Goal: Task Accomplishment & Management: Complete application form

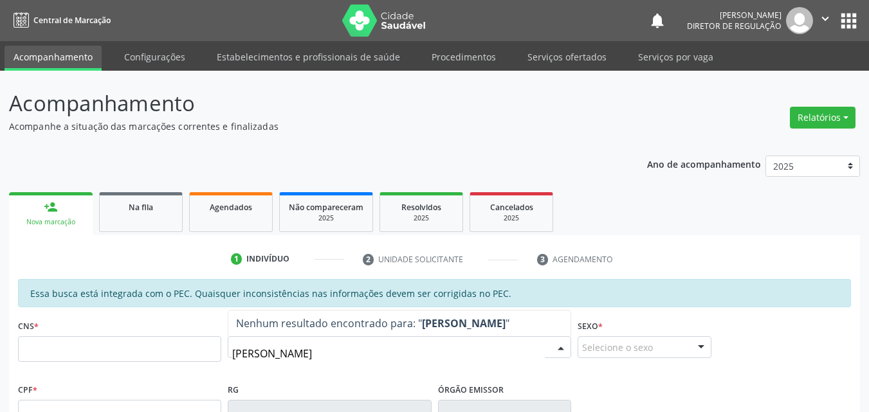
type input "[PERSON_NAME]"
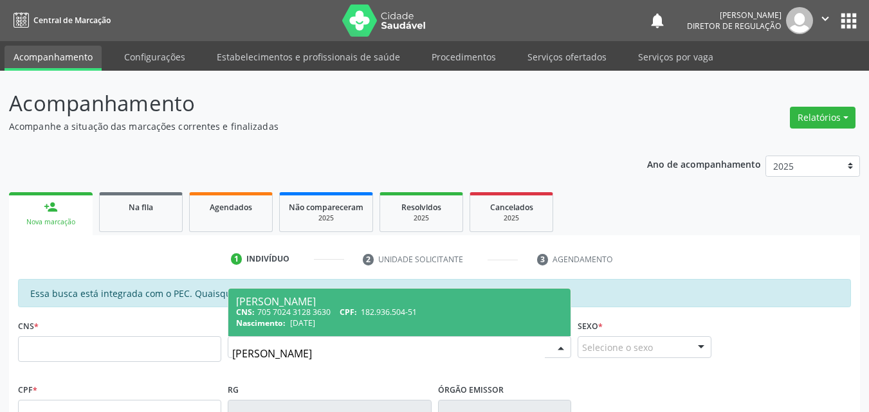
click at [315, 318] on span "[DATE]" at bounding box center [302, 323] width 25 height 11
type input "705 7024 3128 3630"
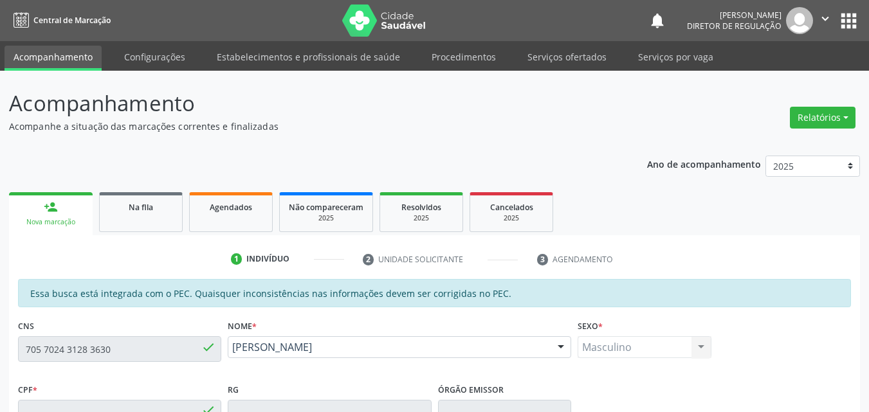
type input "[DATE]"
type input "Luzilania de [PERSON_NAME]"
type input "[PHONE_NUMBER]"
type input "182.936.504-51"
click at [565, 55] on link "Serviços ofertados" at bounding box center [567, 57] width 97 height 23
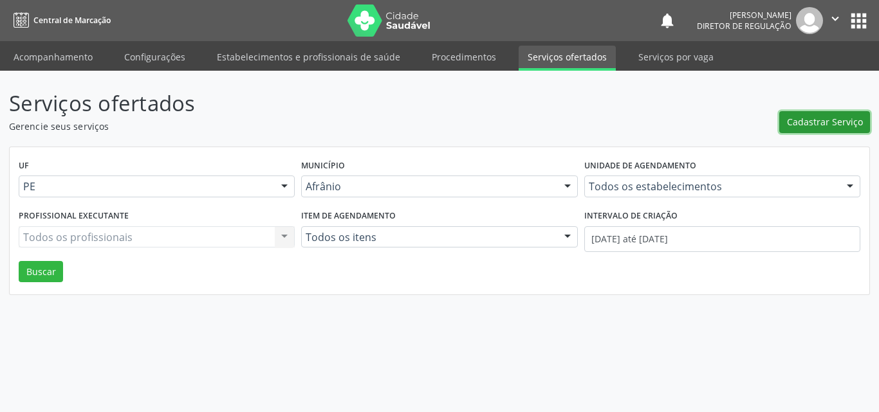
click at [834, 124] on span "Cadastrar Serviço" at bounding box center [825, 122] width 76 height 14
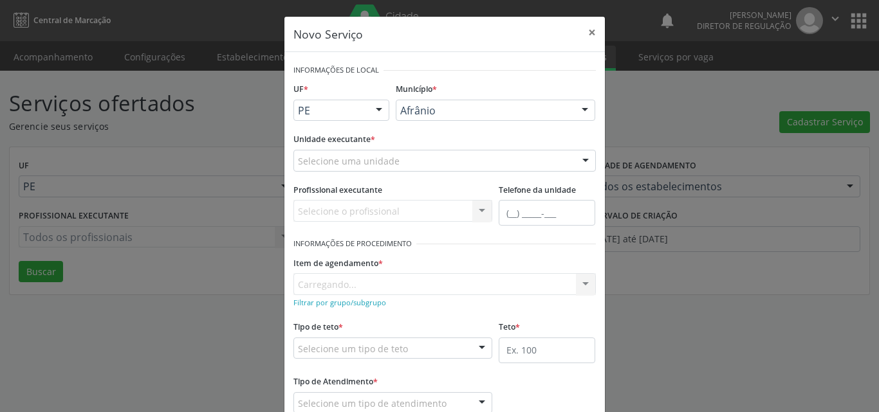
click at [429, 156] on div "Selecione uma unidade" at bounding box center [444, 161] width 302 height 22
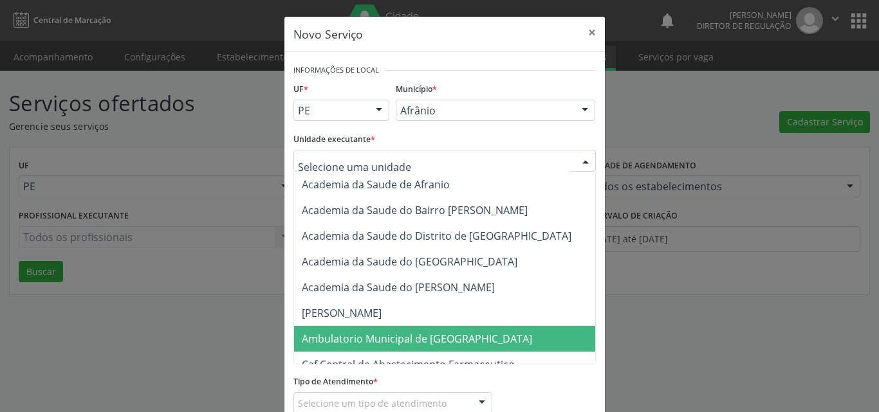
click at [391, 346] on span "Ambulatorio Municipal de [GEOGRAPHIC_DATA]" at bounding box center [417, 339] width 230 height 14
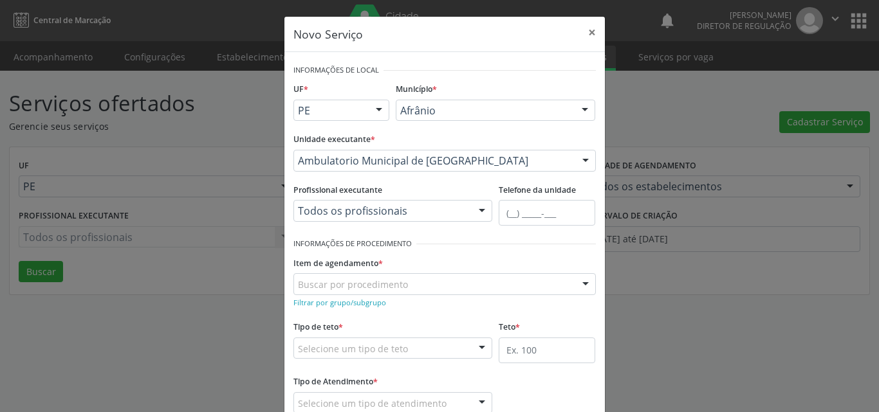
click at [423, 287] on div "Buscar por procedimento" at bounding box center [444, 284] width 302 height 22
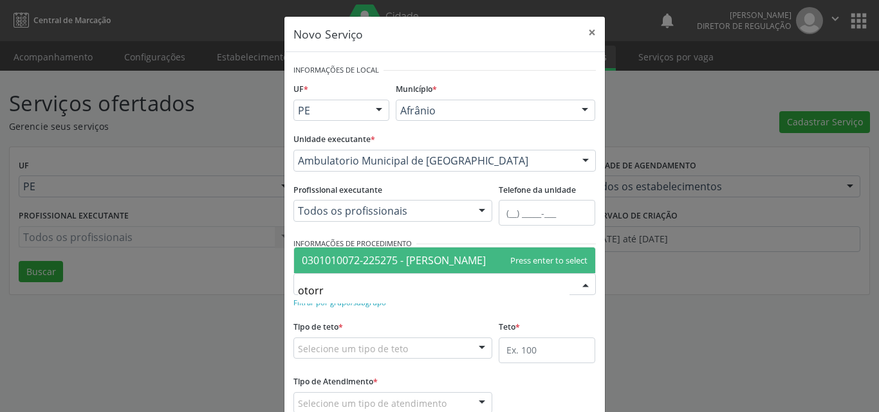
type input "otorri"
click at [434, 264] on span "0301010072-225275 - [PERSON_NAME]" at bounding box center [394, 261] width 184 height 14
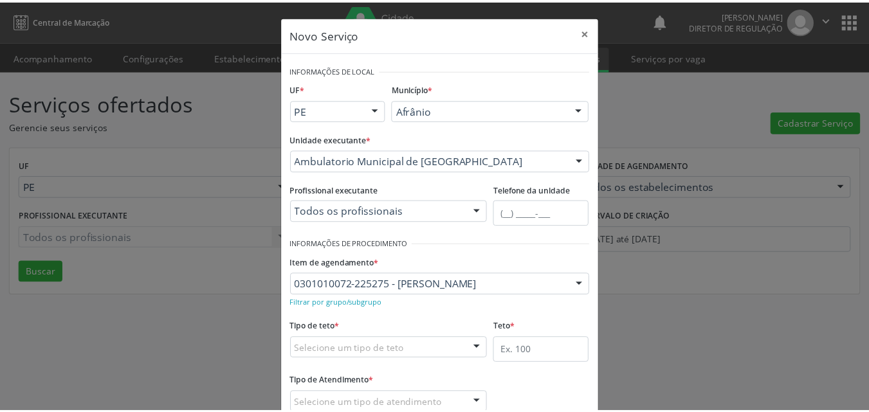
scroll to position [64, 0]
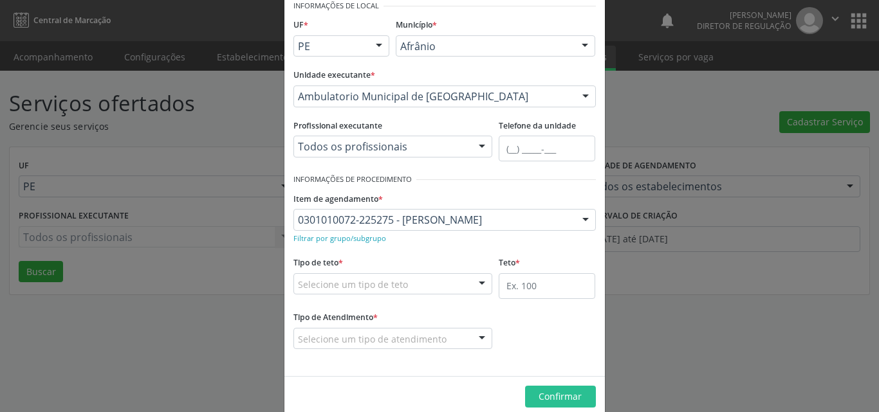
click at [434, 282] on div "Selecione um tipo de teto" at bounding box center [392, 284] width 199 height 22
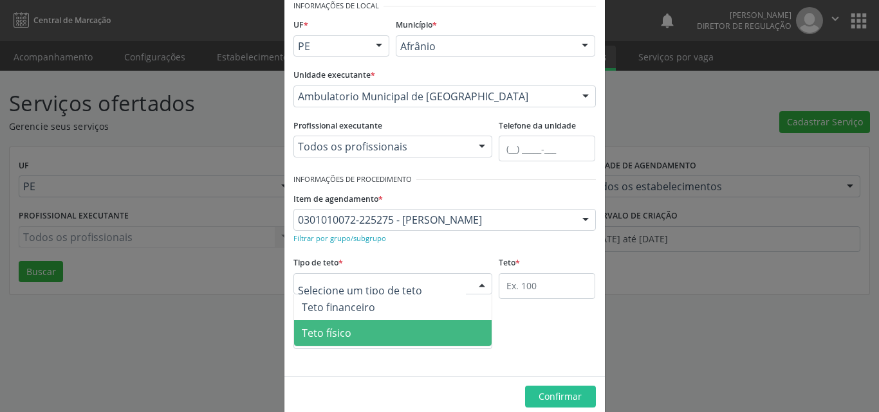
click at [423, 331] on span "Teto físico" at bounding box center [393, 333] width 198 height 26
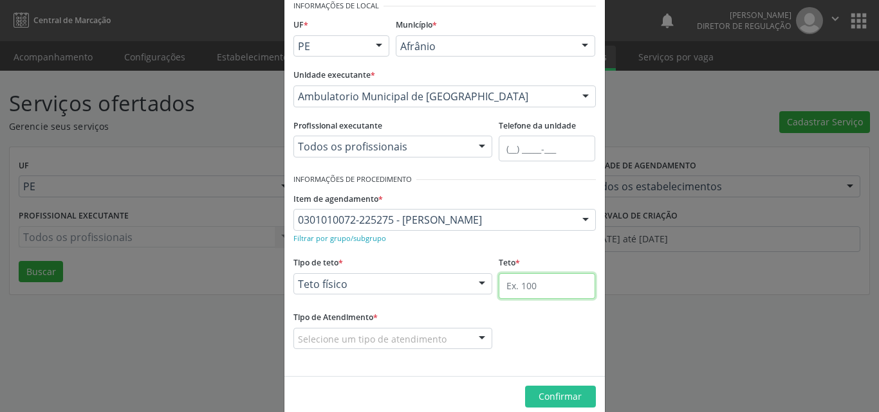
click at [522, 297] on input "text" at bounding box center [547, 286] width 97 height 26
type input "1"
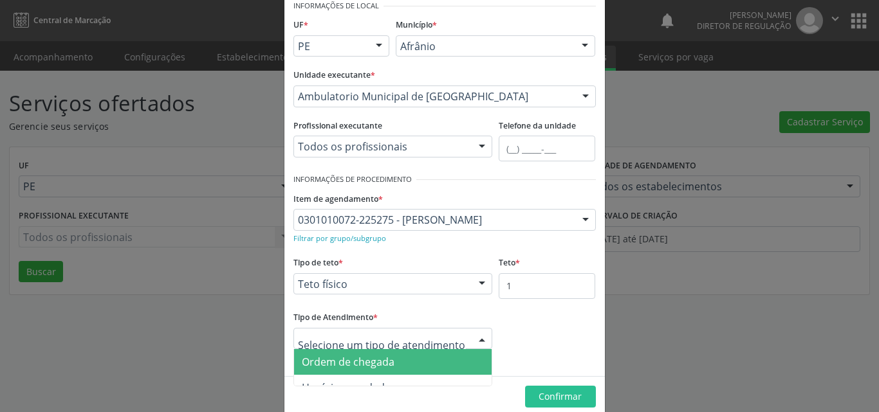
click at [380, 368] on span "Ordem de chegada" at bounding box center [348, 362] width 93 height 14
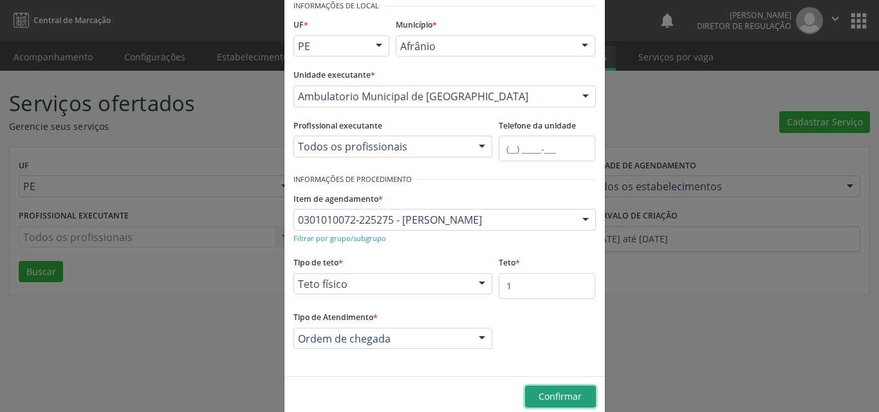
click at [570, 396] on span "Confirmar" at bounding box center [560, 397] width 43 height 12
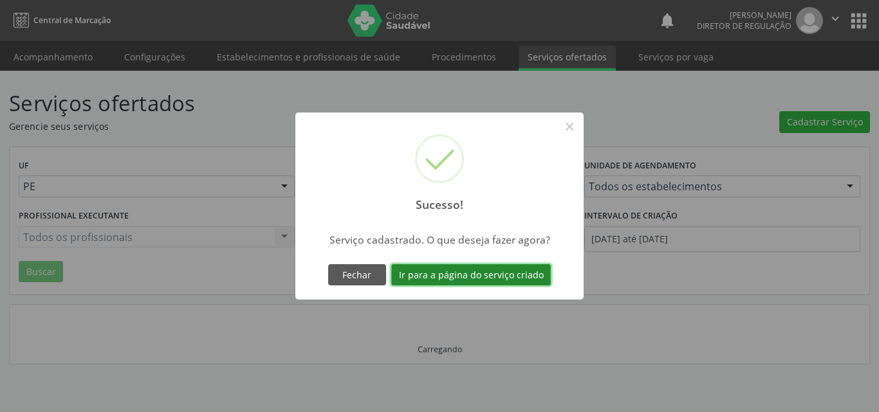
click at [484, 277] on button "Ir para a página do serviço criado" at bounding box center [471, 275] width 160 height 22
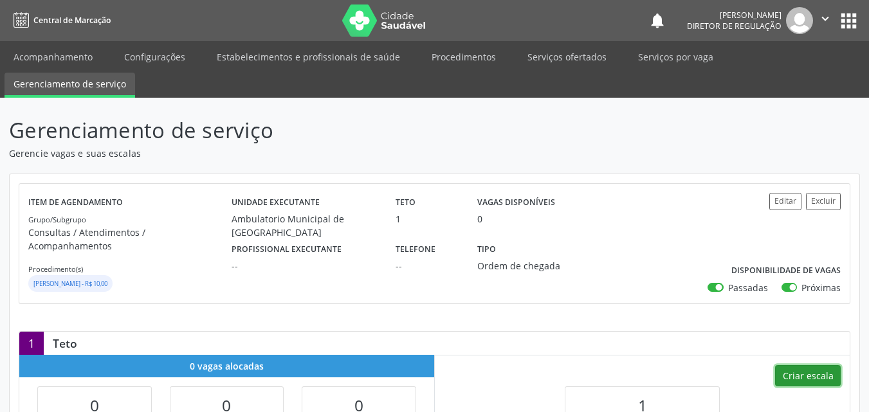
click at [812, 365] on button "Criar escala" at bounding box center [808, 376] width 66 height 22
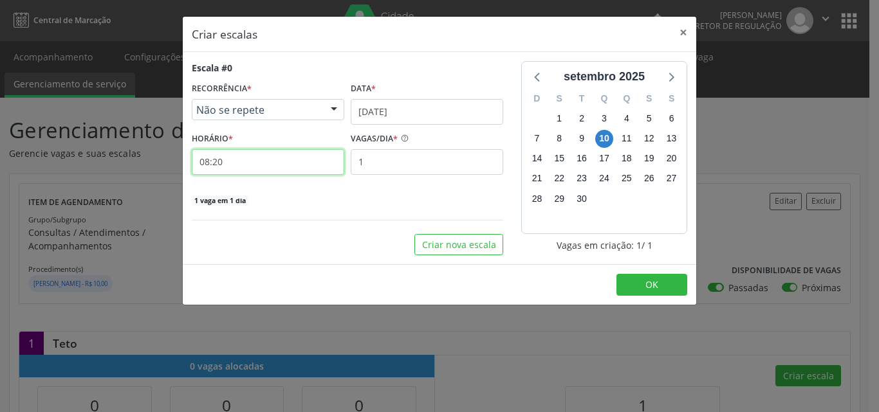
click at [259, 163] on input "08:20" at bounding box center [268, 162] width 152 height 26
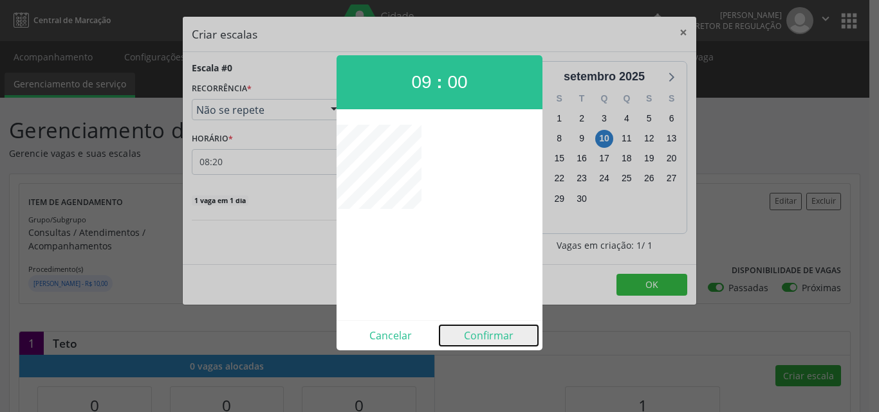
click at [495, 333] on button "Confirmar" at bounding box center [488, 336] width 98 height 21
type input "09:00"
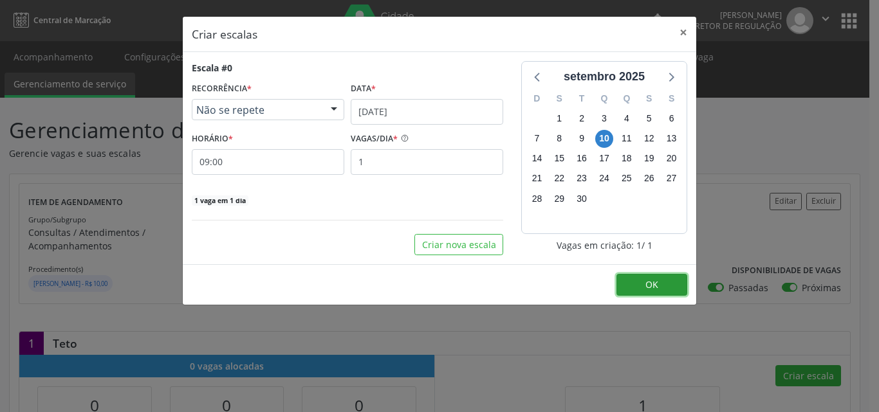
click at [644, 283] on button "OK" at bounding box center [651, 285] width 71 height 22
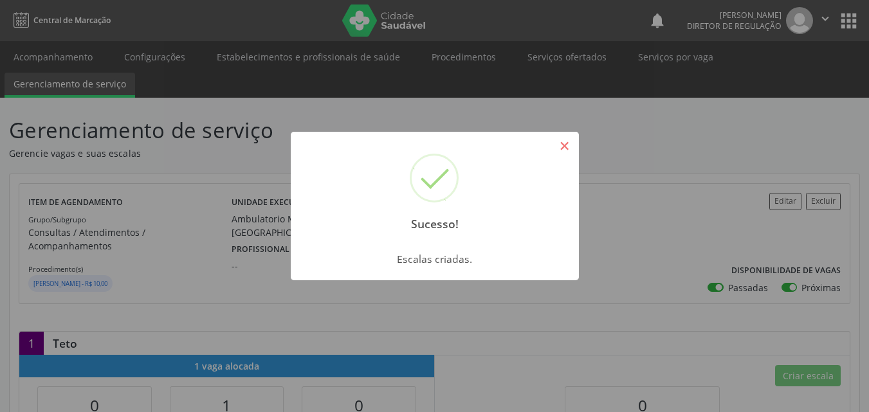
click at [566, 149] on button "×" at bounding box center [565, 146] width 22 height 22
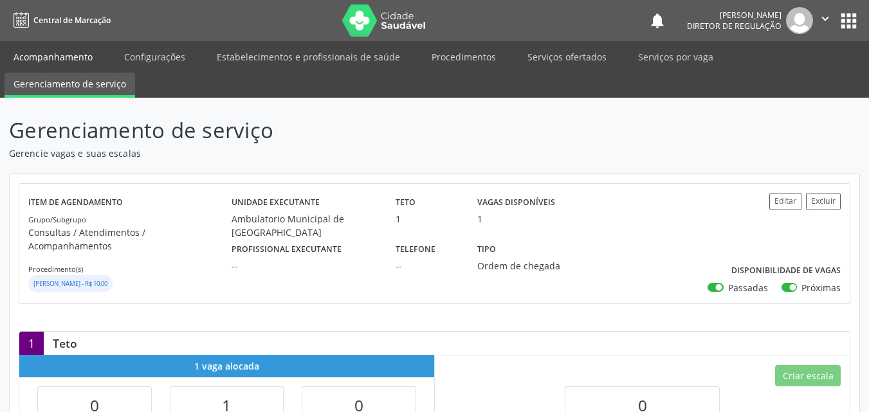
click at [79, 59] on link "Acompanhamento" at bounding box center [53, 57] width 97 height 23
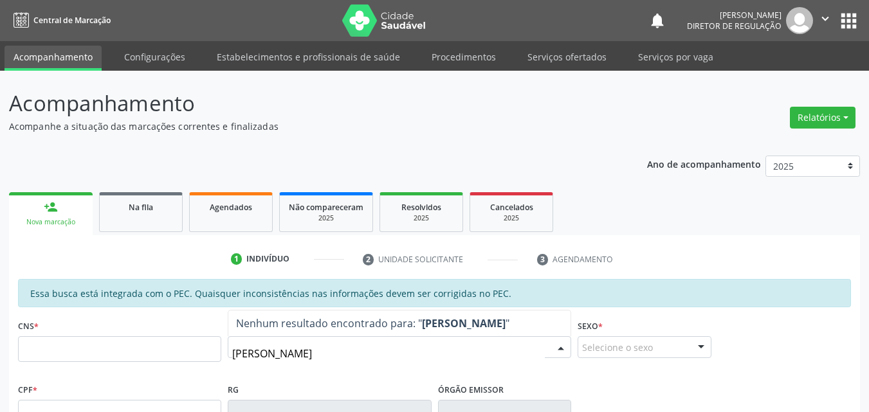
type input "[PERSON_NAME]"
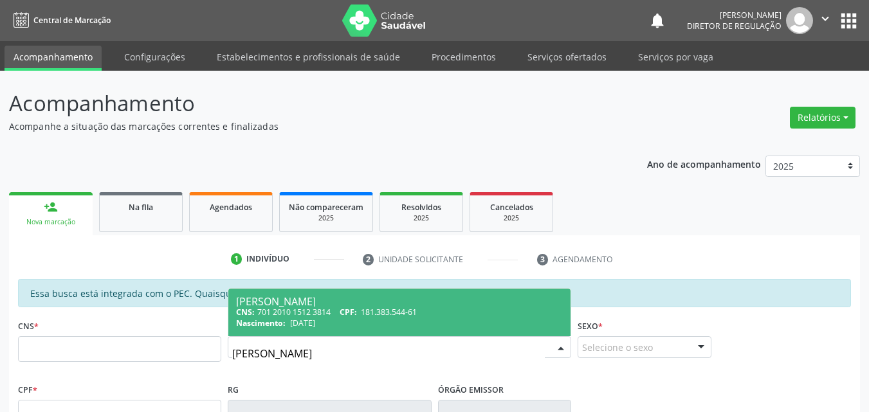
scroll to position [64, 0]
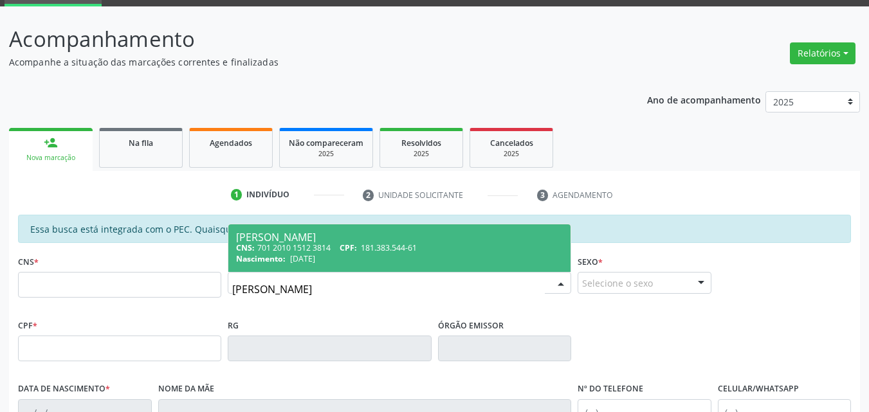
click at [461, 251] on div "CNS: 701 2010 1512 3814 CPF: 181.383.544-61" at bounding box center [399, 248] width 327 height 11
type input "701 2010 1512 3814"
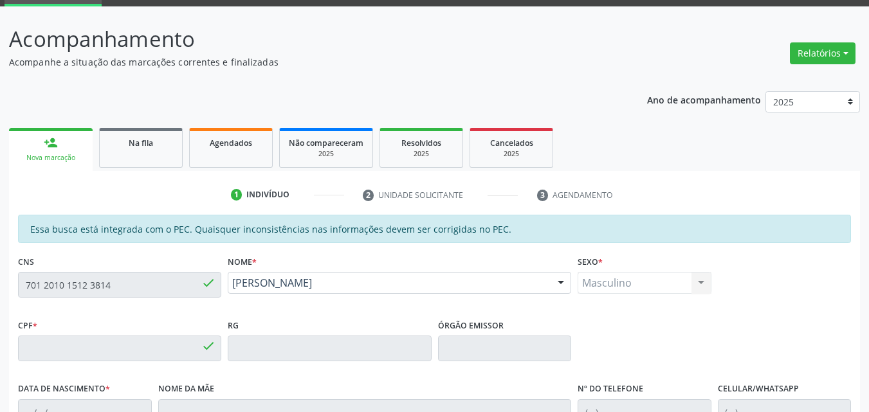
type input "181.383.544-61"
type input "[DATE]"
type input "[PERSON_NAME]"
type input "[PHONE_NUMBER]"
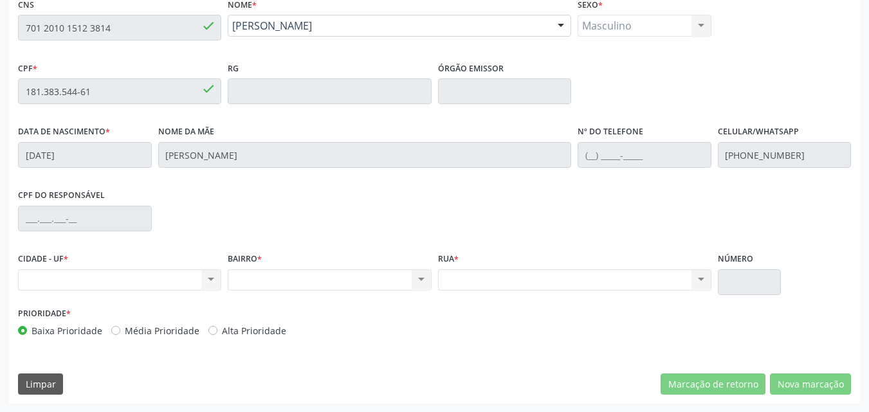
scroll to position [129, 0]
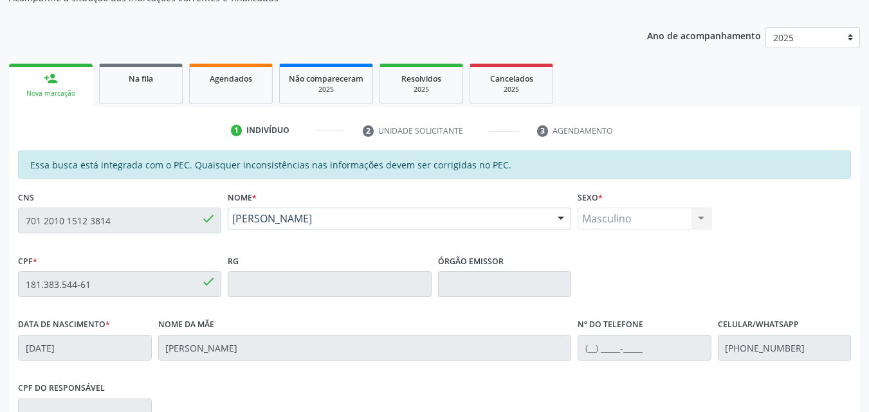
click at [0, 222] on div "Acompanhamento Acompanhe a situação das marcações correntes e finalizadas Relat…" at bounding box center [434, 274] width 869 height 664
